Goal: Task Accomplishment & Management: Manage account settings

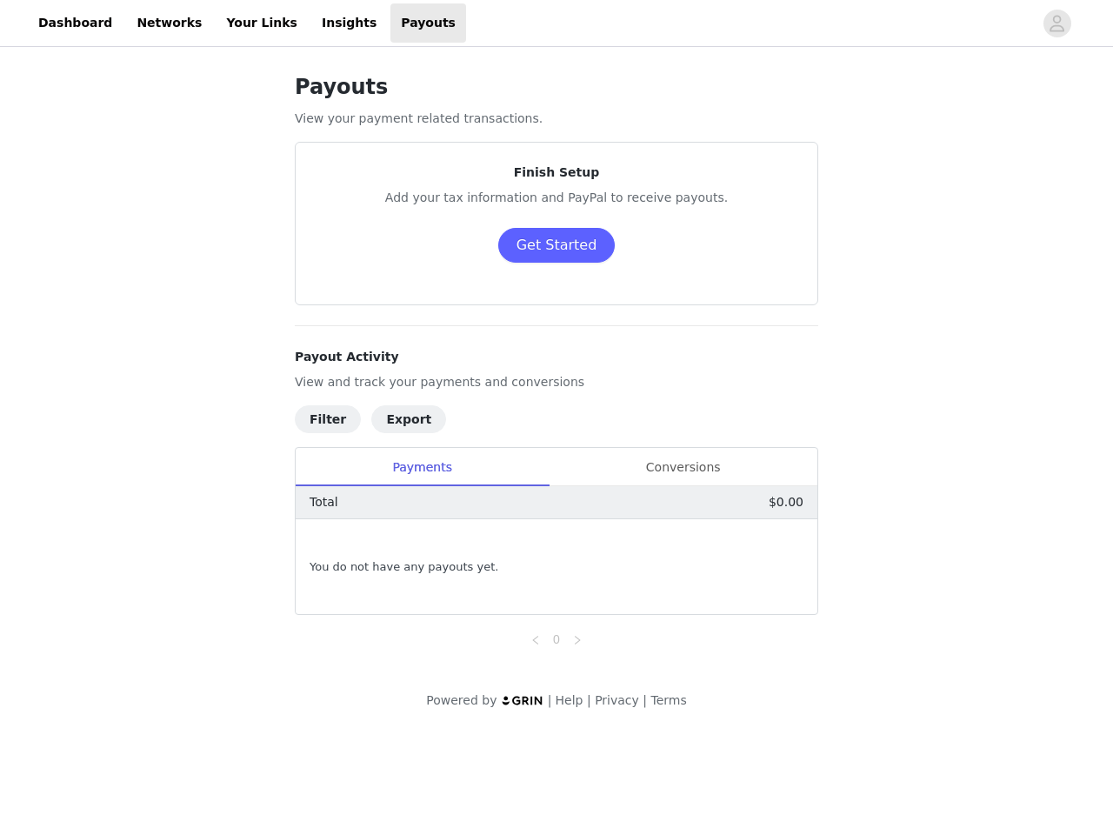
click at [556, 365] on h4 "Payout Activity" at bounding box center [556, 357] width 523 height 18
click at [556, 23] on div at bounding box center [749, 22] width 567 height 39
click at [1057, 23] on icon "avatar" at bounding box center [1057, 24] width 17 height 28
click at [556, 245] on body "Dashboard Networks Your Links Insights Payouts Payouts View your payment relate…" at bounding box center [556, 417] width 1113 height 835
click at [327, 418] on body "Dashboard Networks Your Links Insights Payouts Payouts View your payment relate…" at bounding box center [556, 417] width 1113 height 835
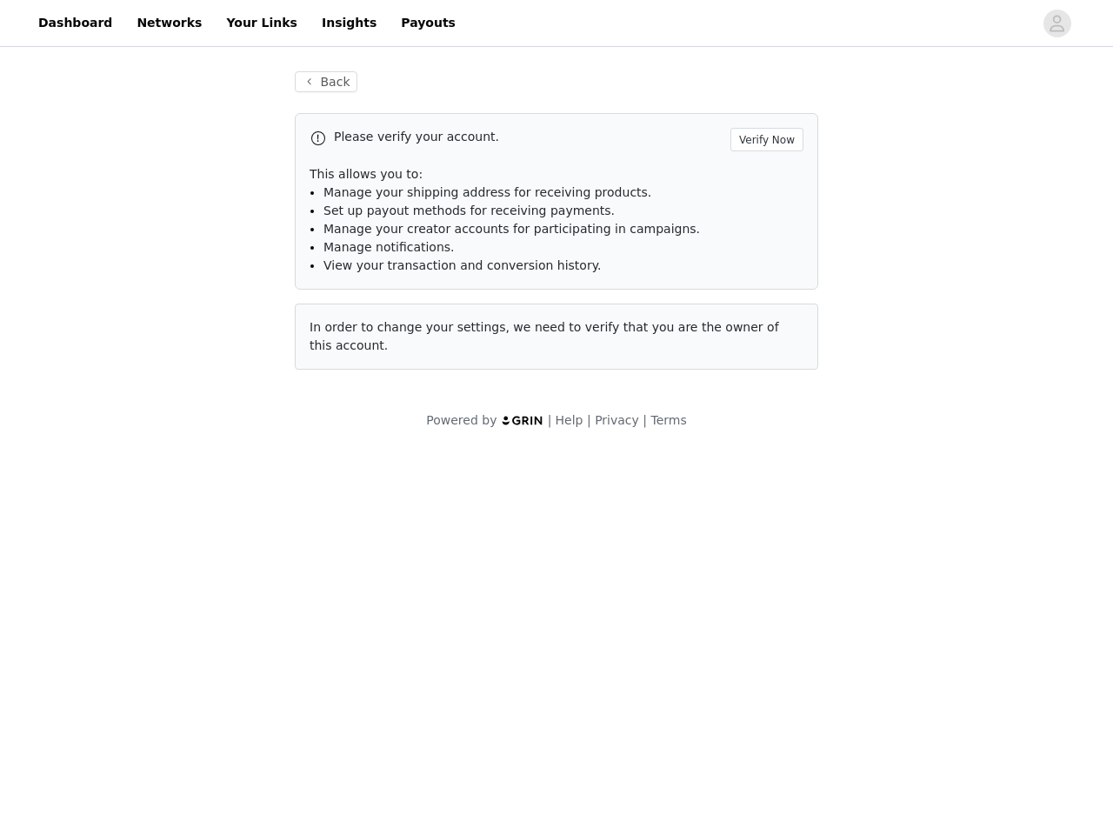
click at [323, 419] on div "Powered by | Help | Privacy | Terms" at bounding box center [556, 430] width 1113 height 39
click at [396, 418] on div "Powered by | Help | Privacy | Terms" at bounding box center [556, 430] width 1113 height 39
click at [396, 419] on div "Powered by | Help | Privacy | Terms" at bounding box center [556, 430] width 1113 height 39
